Goal: Communication & Community: Answer question/provide support

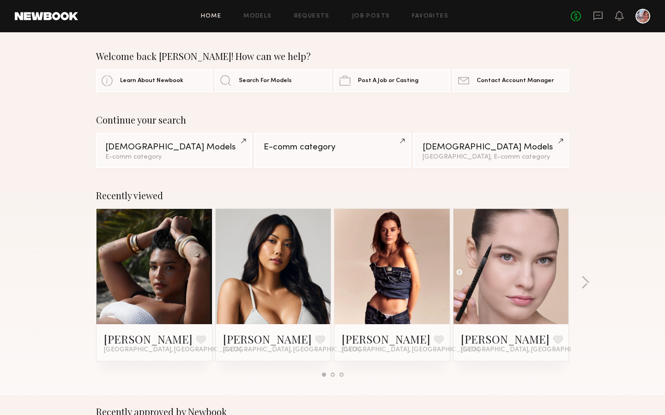
click at [596, 11] on icon at bounding box center [598, 16] width 10 height 10
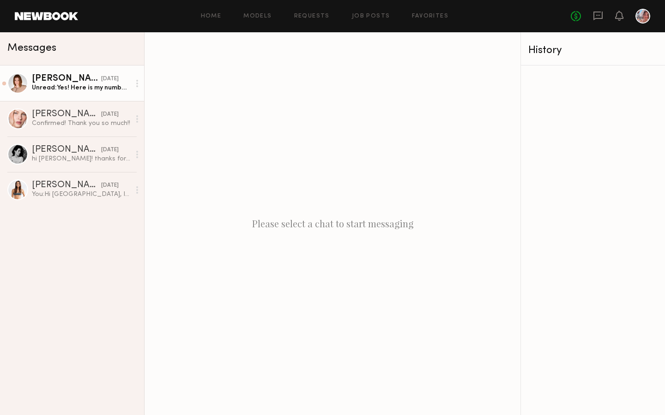
click at [93, 89] on div "Unread: Yes! Here is my number (925)549-8663 looking forward to shooting!!" at bounding box center [81, 88] width 98 height 9
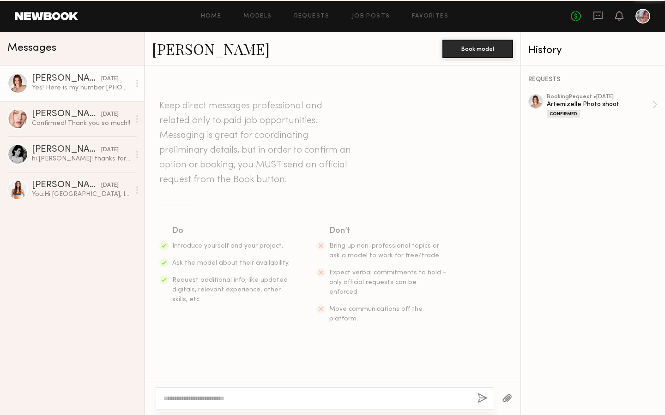
scroll to position [1606, 0]
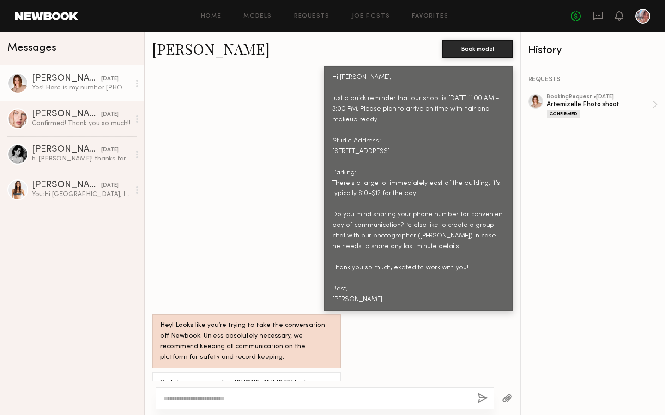
click at [535, 102] on div at bounding box center [535, 101] width 15 height 15
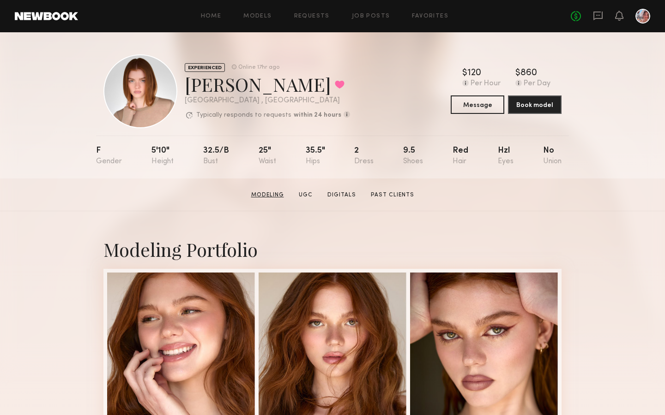
click at [280, 193] on link "Modeling" at bounding box center [267, 195] width 40 height 8
click at [597, 20] on icon at bounding box center [598, 16] width 10 height 10
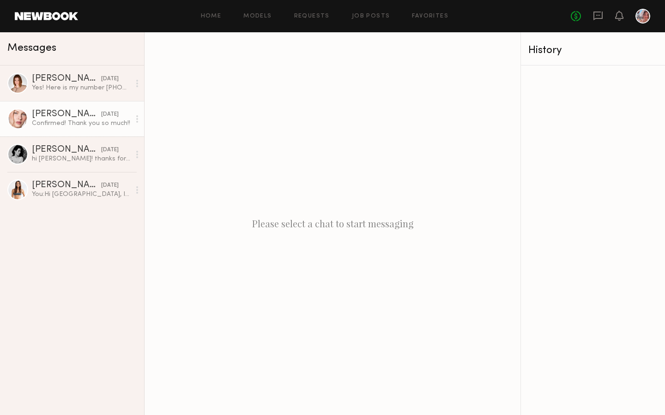
click at [76, 126] on div "Confirmed! Thank you so much!!" at bounding box center [81, 123] width 98 height 9
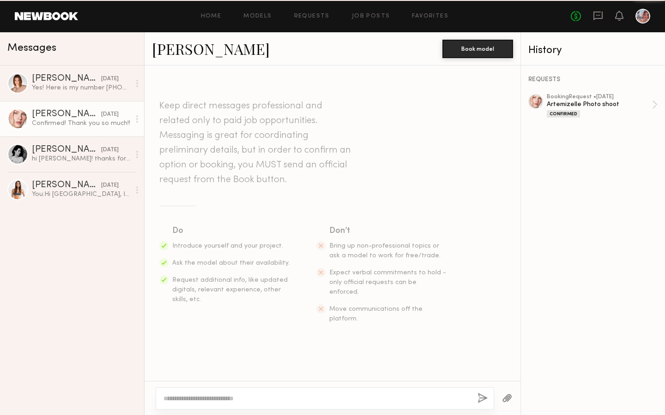
scroll to position [1082, 0]
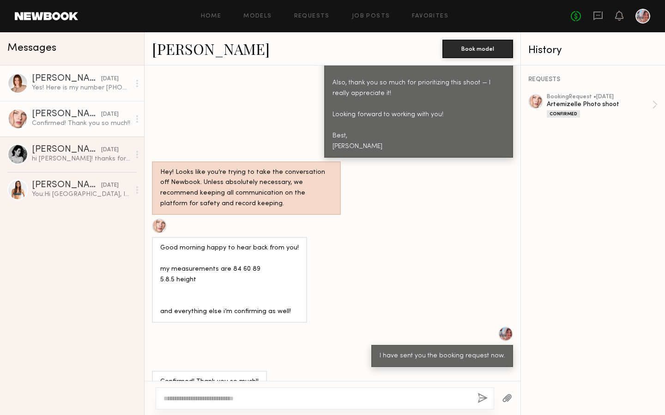
click at [69, 83] on div "[PERSON_NAME]" at bounding box center [66, 78] width 69 height 9
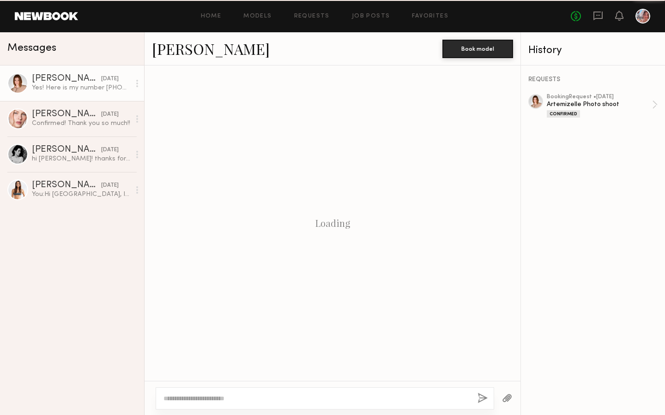
scroll to position [1606, 0]
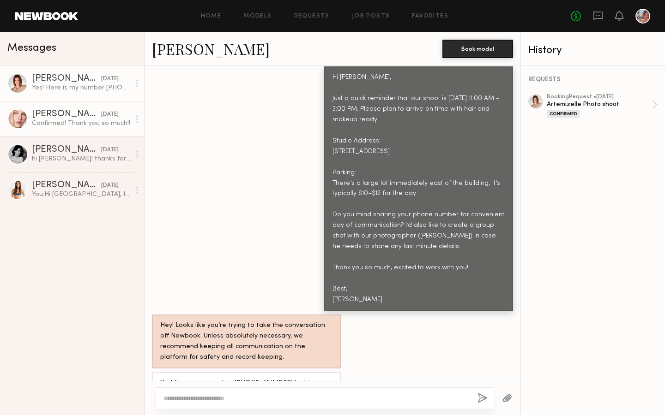
click at [99, 125] on div "Confirmed! Thank you so much!!" at bounding box center [81, 123] width 98 height 9
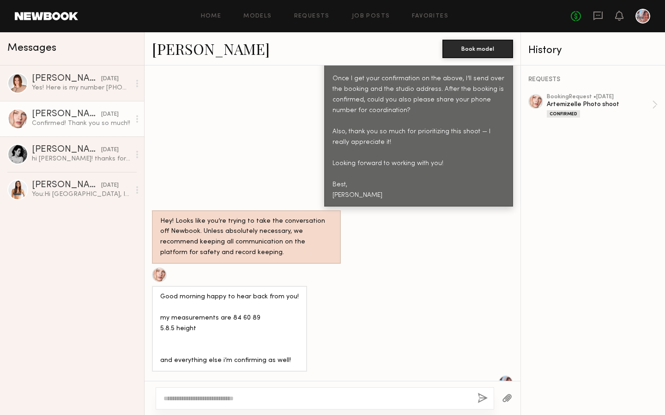
scroll to position [1082, 0]
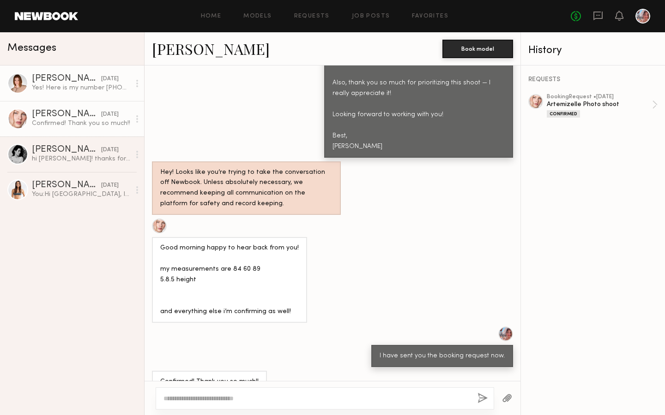
click at [84, 91] on div "Yes! Here is my number [PHONE_NUMBER] looking forward to shooting!!" at bounding box center [81, 88] width 98 height 9
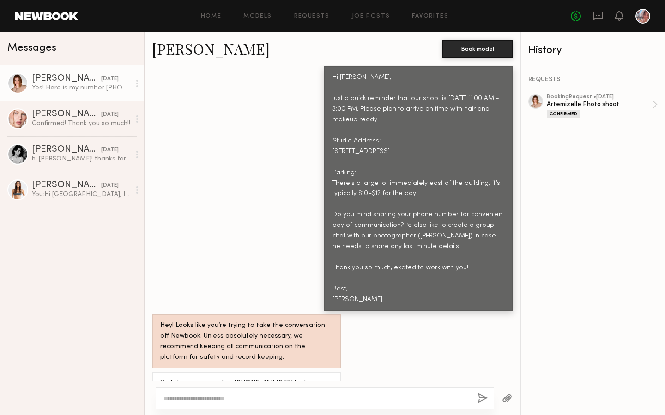
scroll to position [1480, 0]
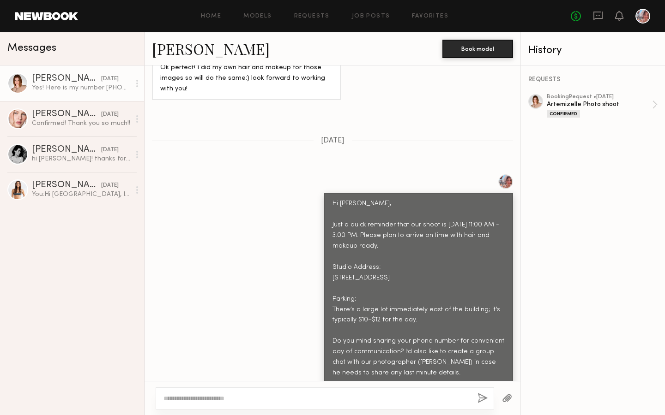
drag, startPoint x: 332, startPoint y: 158, endPoint x: 479, endPoint y: 363, distance: 251.4
click at [479, 363] on div "Hi [PERSON_NAME], Just a quick reminder that our shoot is [DATE] 11:00 AM - 3:0…" at bounding box center [418, 315] width 172 height 233
copy div "Hi [PERSON_NAME], Just a quick reminder that our shoot is [DATE] 11:00 AM - 3:0…"
click at [110, 121] on div "Confirmed! Thank you so much!!" at bounding box center [81, 123] width 98 height 9
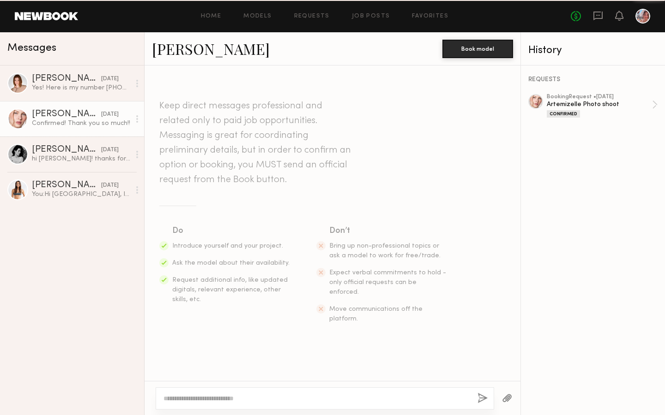
scroll to position [1082, 0]
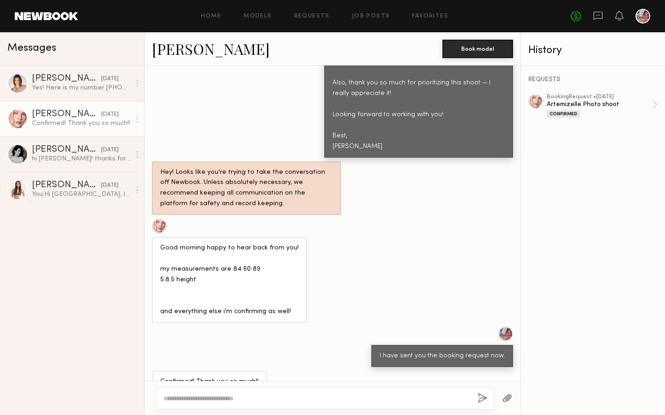
click at [212, 403] on textarea at bounding box center [316, 398] width 306 height 9
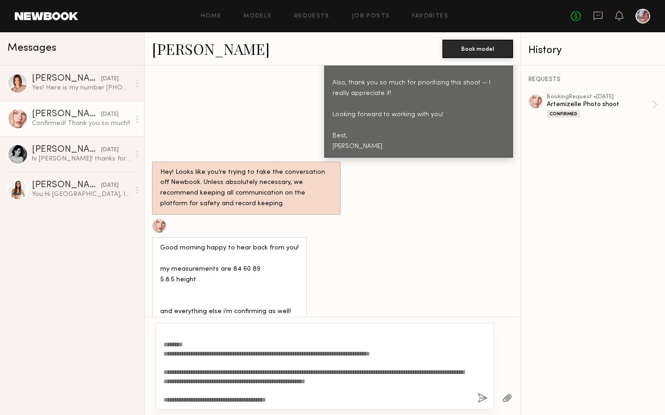
scroll to position [0, 0]
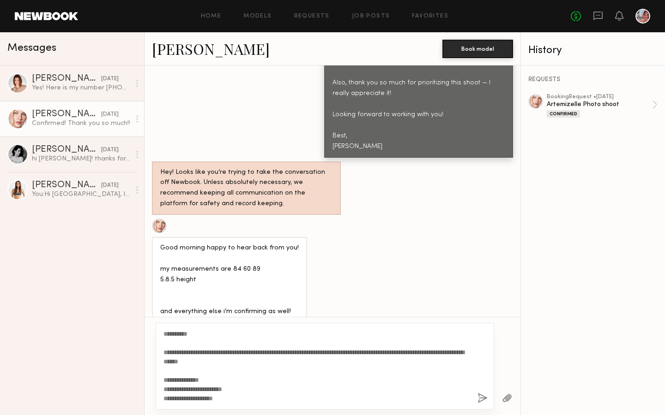
click at [194, 335] on textarea "**********" at bounding box center [316, 367] width 306 height 74
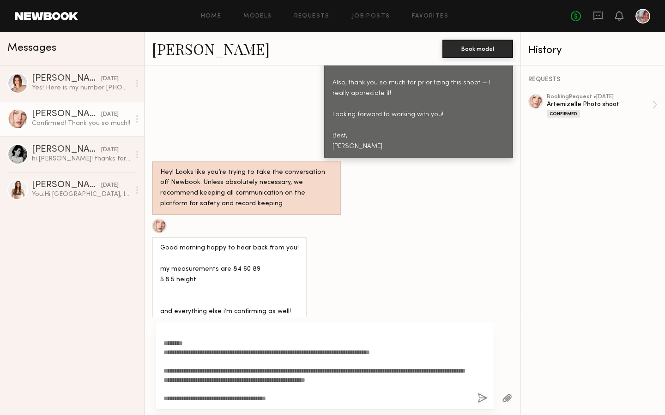
click at [294, 396] on textarea "**********" at bounding box center [316, 367] width 306 height 74
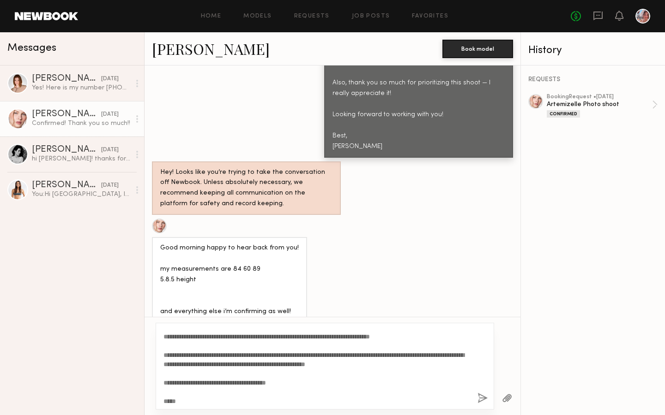
click at [287, 353] on textarea "**********" at bounding box center [316, 367] width 306 height 74
type textarea "**********"
click at [479, 399] on button "button" at bounding box center [482, 399] width 10 height 12
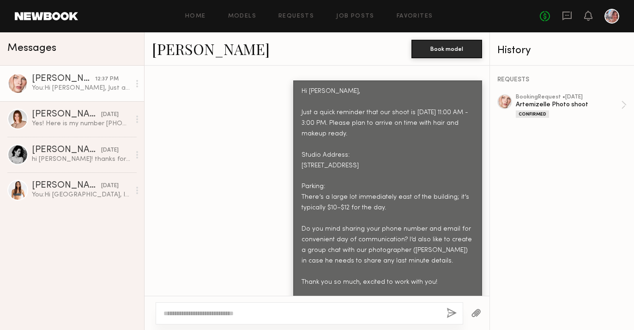
scroll to position [1739, 0]
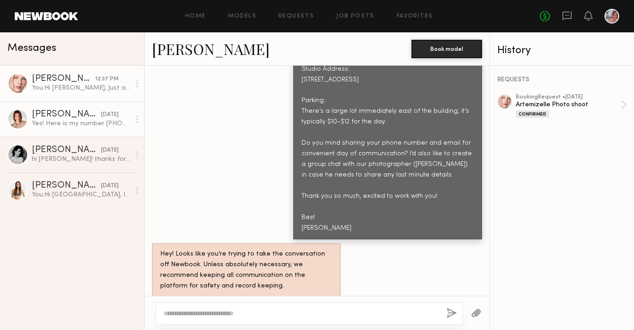
click at [88, 122] on div "Yes! Here is my number [PHONE_NUMBER] looking forward to shooting!!" at bounding box center [81, 123] width 98 height 9
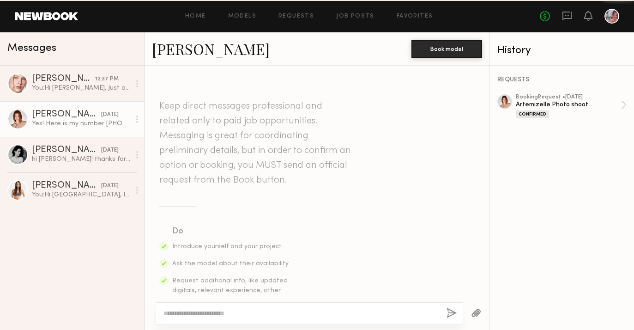
scroll to position [1788, 0]
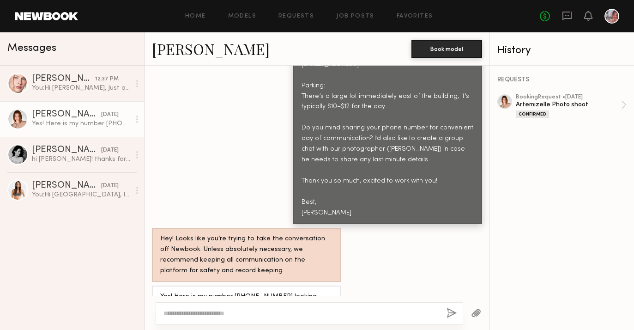
click at [185, 317] on textarea at bounding box center [301, 312] width 276 height 9
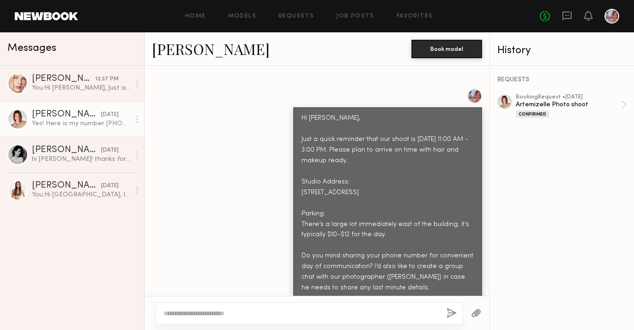
scroll to position [1673, 0]
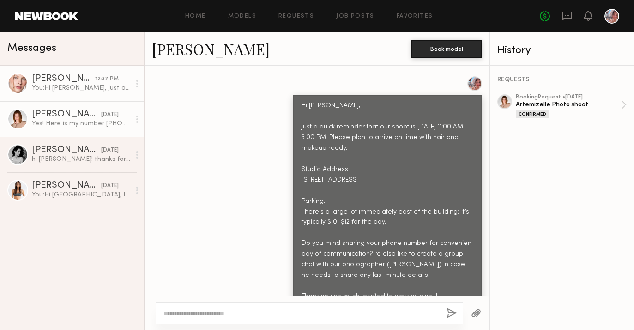
click at [94, 84] on div "You: Hi [PERSON_NAME], Just a quick reminder that our shoot is [DATE] 11:00 AM …" at bounding box center [81, 88] width 98 height 9
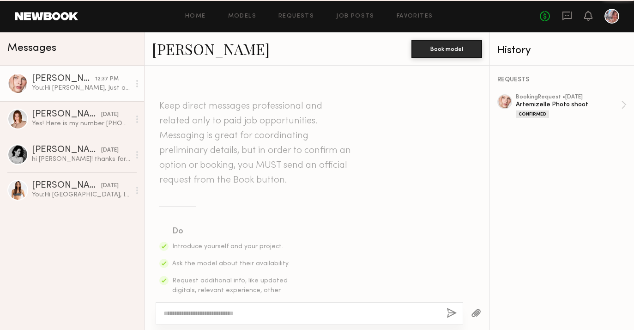
scroll to position [1669, 0]
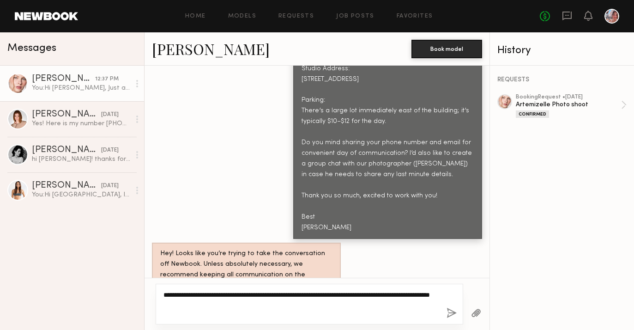
type textarea "**********"
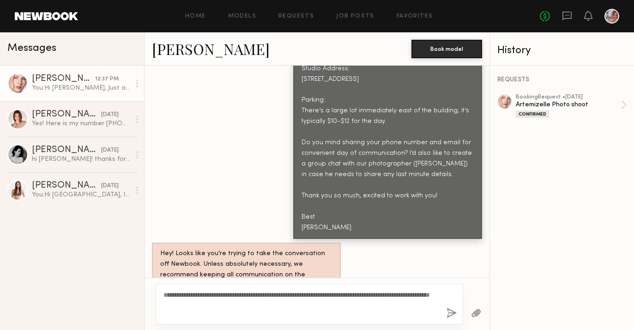
click at [452, 315] on button "button" at bounding box center [451, 313] width 10 height 12
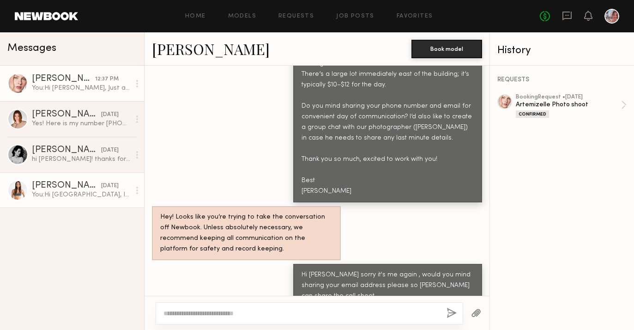
scroll to position [1781, 0]
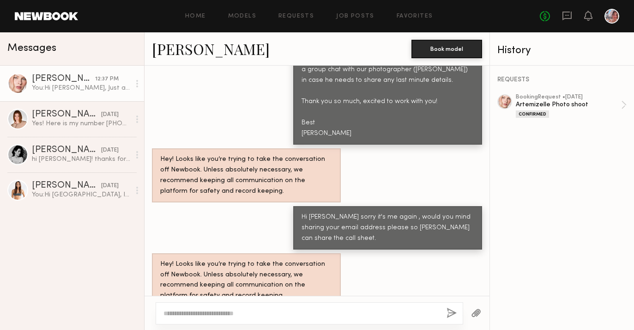
click at [444, 213] on div "Hi [PERSON_NAME] sorry it's me again , would you mind sharing your email addres…" at bounding box center [387, 228] width 172 height 32
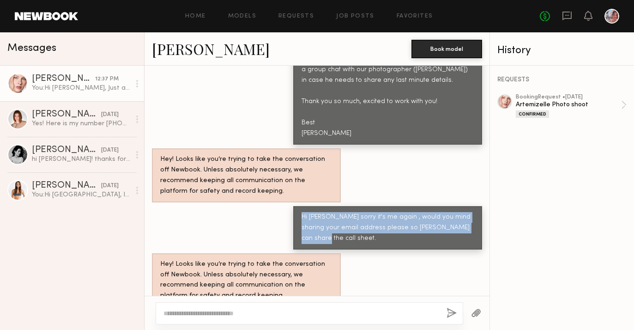
drag, startPoint x: 473, startPoint y: 218, endPoint x: 292, endPoint y: 207, distance: 181.2
click at [292, 207] on div "Hi [PERSON_NAME] sorry it's me again , would you mind sharing your email addres…" at bounding box center [316, 227] width 345 height 43
copy div "Hi [PERSON_NAME] sorry it's me again , would you mind sharing your email addres…"
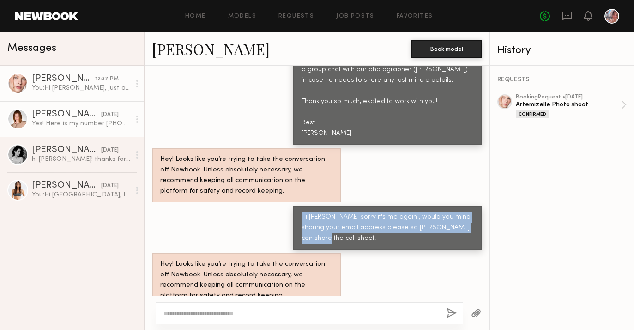
click at [75, 126] on div "Yes! Here is my number [PHONE_NUMBER] looking forward to shooting!!" at bounding box center [81, 123] width 98 height 9
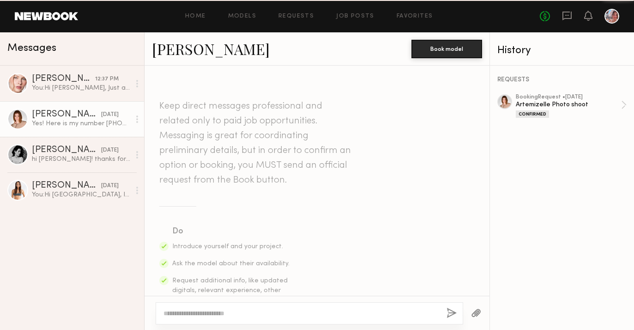
scroll to position [1788, 0]
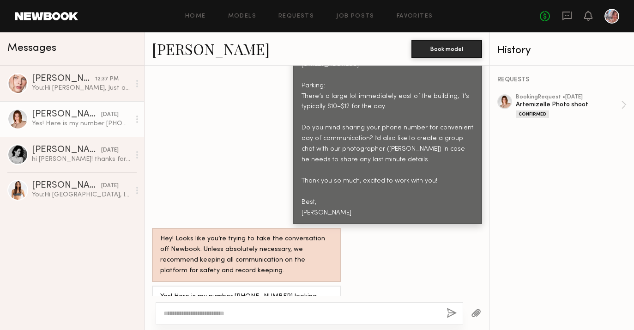
click at [176, 314] on textarea at bounding box center [301, 312] width 276 height 9
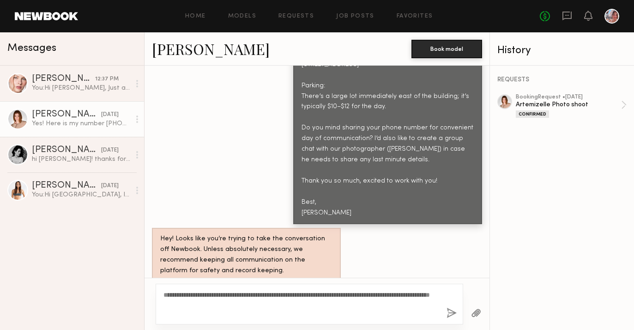
type textarea "**********"
click at [450, 317] on button "button" at bounding box center [451, 313] width 10 height 12
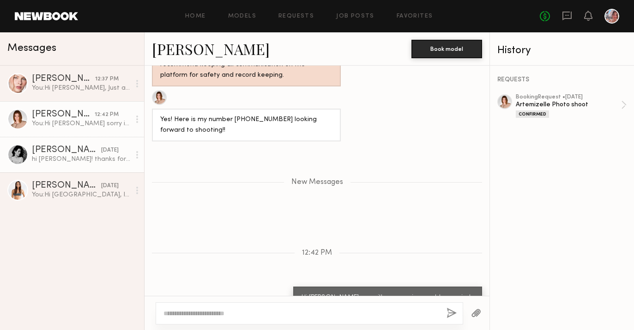
scroll to position [2041, 0]
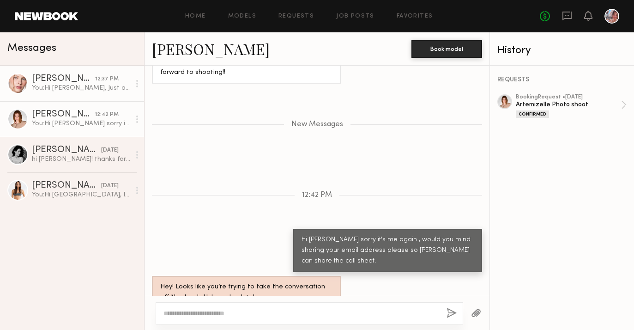
click at [96, 86] on div "You: Hi [PERSON_NAME], Just a quick reminder that our shoot is [DATE] 11:00 AM …" at bounding box center [81, 88] width 98 height 9
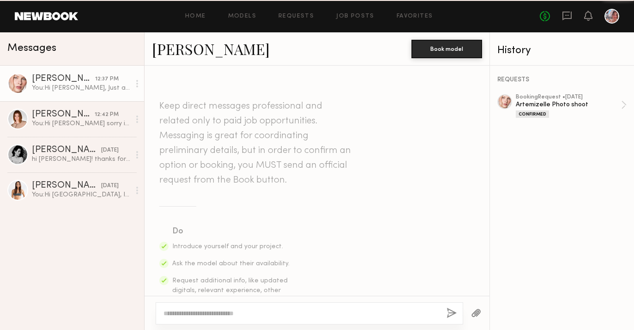
scroll to position [1781, 0]
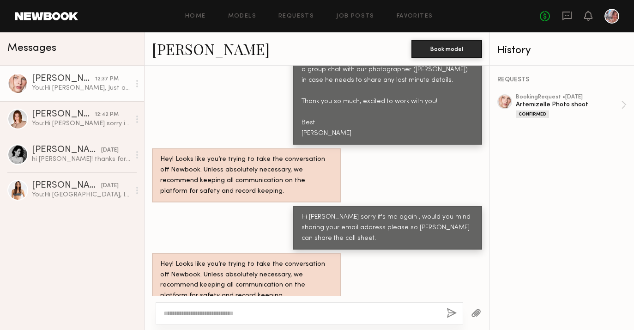
click at [306, 222] on div "Hi [PERSON_NAME] sorry it's me again , would you mind sharing your email addres…" at bounding box center [387, 228] width 172 height 32
click at [381, 222] on div "Hi [PERSON_NAME] sorry it's me again , would you mind sharing your email addres…" at bounding box center [387, 228] width 172 height 32
click at [367, 227] on div "Hi [PERSON_NAME] sorry it's me again , would you mind sharing your email addres…" at bounding box center [387, 227] width 189 height 43
click at [318, 311] on textarea at bounding box center [301, 312] width 276 height 9
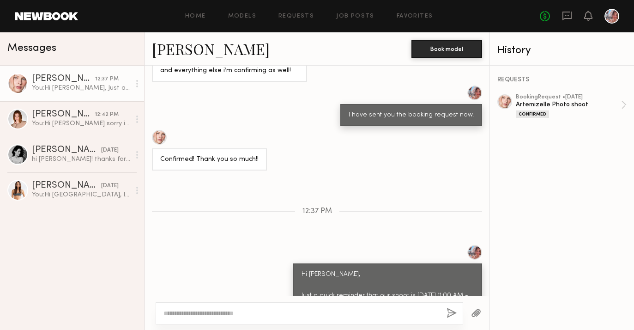
scroll to position [1402, 0]
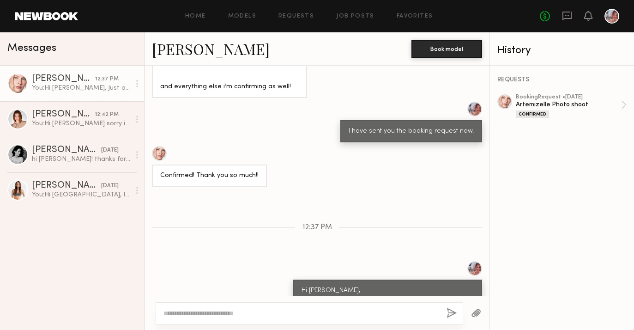
click at [140, 81] on div at bounding box center [137, 83] width 14 height 18
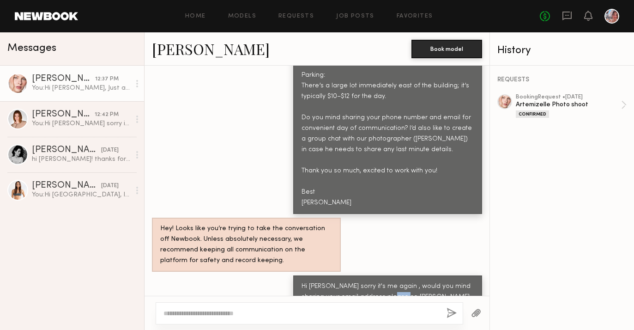
scroll to position [1781, 0]
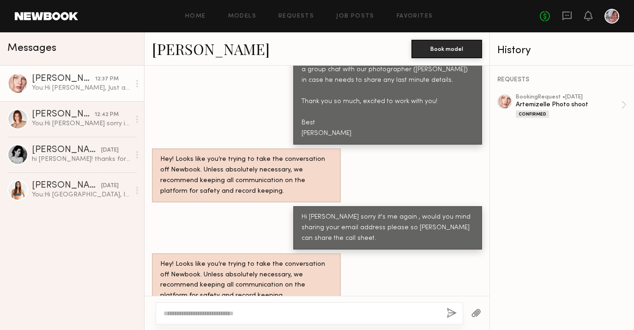
click at [317, 212] on div "Hi [PERSON_NAME] sorry it's me again , would you mind sharing your email addres…" at bounding box center [387, 228] width 172 height 32
click at [252, 306] on div at bounding box center [309, 313] width 307 height 22
click at [246, 308] on textarea at bounding box center [301, 312] width 276 height 9
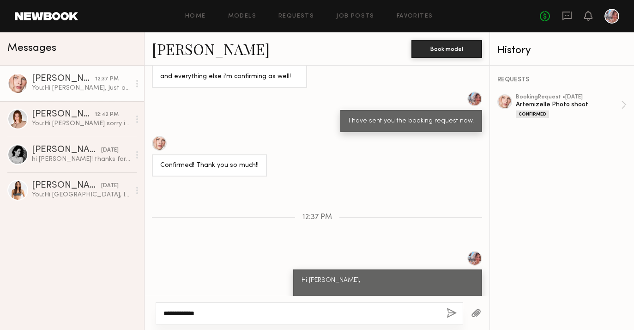
scroll to position [1531, 0]
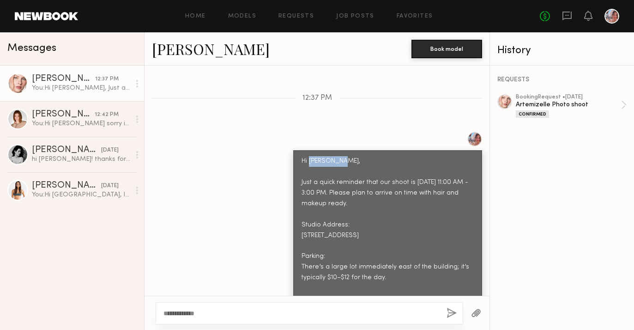
drag, startPoint x: 338, startPoint y: 142, endPoint x: 310, endPoint y: 141, distance: 28.6
click at [310, 156] on div "Hi [PERSON_NAME], Just a quick reminder that our shoot is [DATE] 11:00 AM - 3:0…" at bounding box center [387, 272] width 172 height 233
copy div "Anastasiia"
click at [214, 318] on div "**********" at bounding box center [309, 313] width 307 height 22
click at [214, 310] on textarea "**********" at bounding box center [301, 312] width 276 height 9
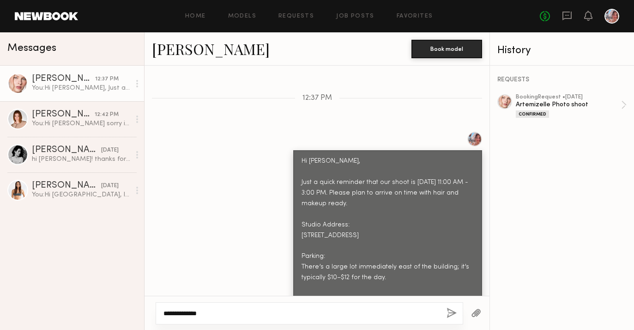
paste textarea "**********"
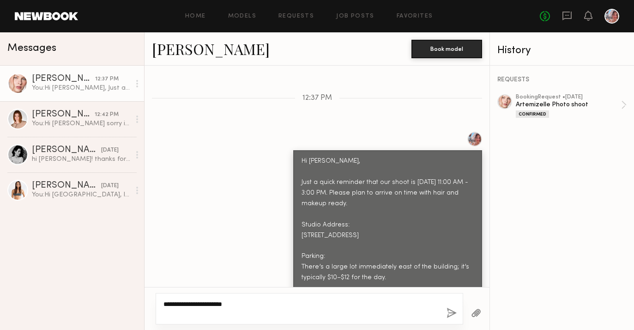
type textarea "**********"
click at [454, 313] on button "button" at bounding box center [451, 313] width 10 height 12
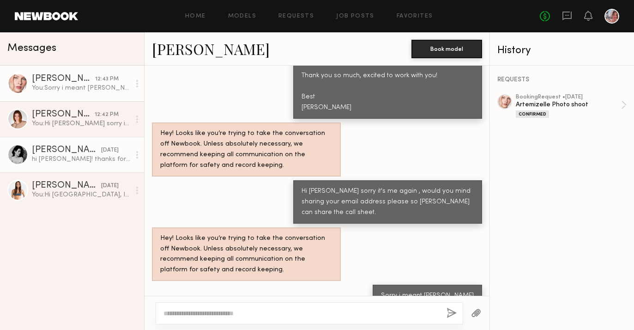
click at [139, 156] on div at bounding box center [137, 154] width 14 height 18
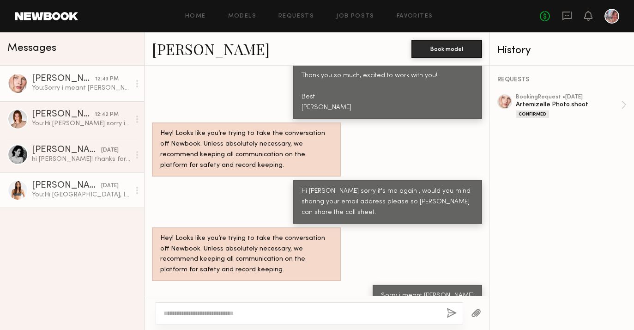
click at [138, 186] on circle at bounding box center [137, 187] width 2 height 2
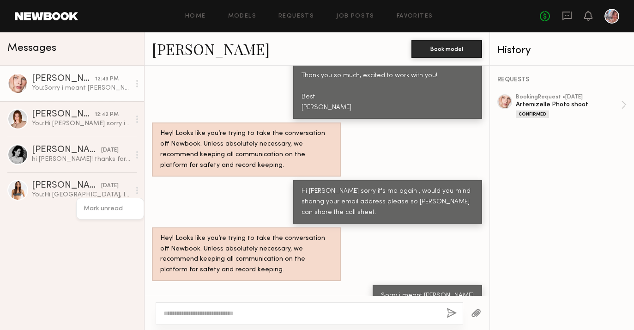
click at [321, 180] on div "Hi [PERSON_NAME] sorry it's me again , would you mind sharing your email addres…" at bounding box center [387, 201] width 189 height 43
click at [575, 18] on div "No fees up to $5,000" at bounding box center [579, 16] width 79 height 15
click at [570, 18] on icon at bounding box center [566, 16] width 9 height 9
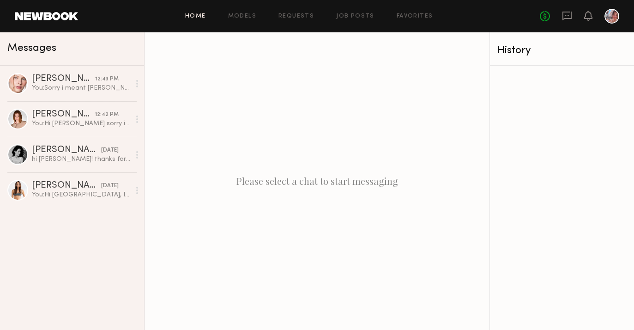
click at [196, 17] on link "Home" at bounding box center [195, 16] width 21 height 6
